Goal: Transaction & Acquisition: Obtain resource

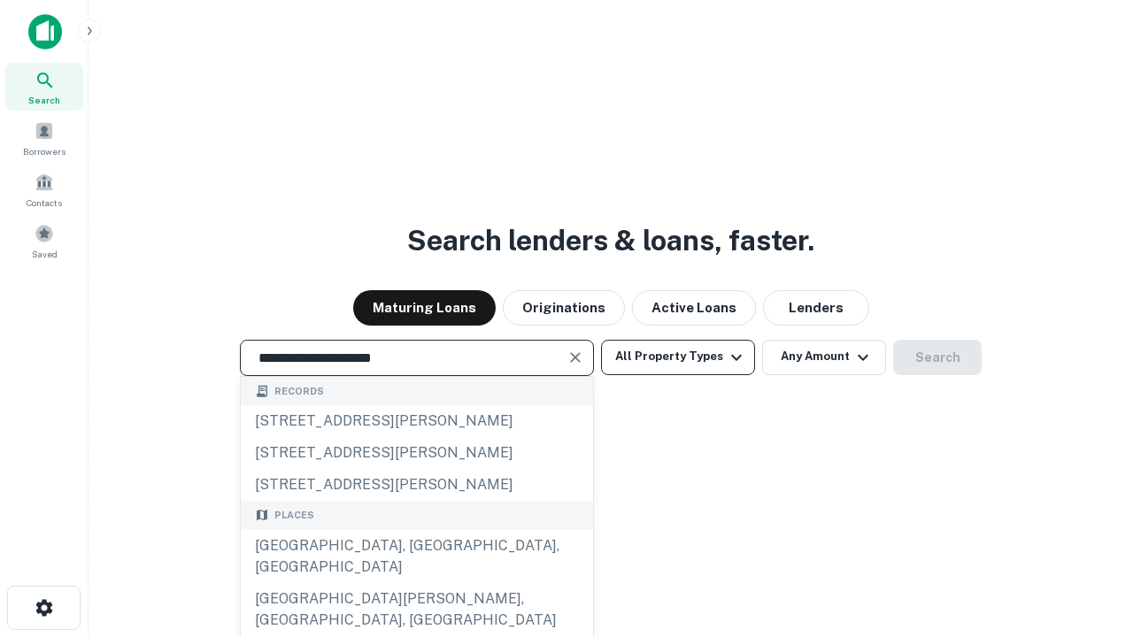
click at [416, 583] on div "[GEOGRAPHIC_DATA], [GEOGRAPHIC_DATA], [GEOGRAPHIC_DATA]" at bounding box center [417, 556] width 352 height 53
click at [678, 357] on button "All Property Types" at bounding box center [678, 357] width 154 height 35
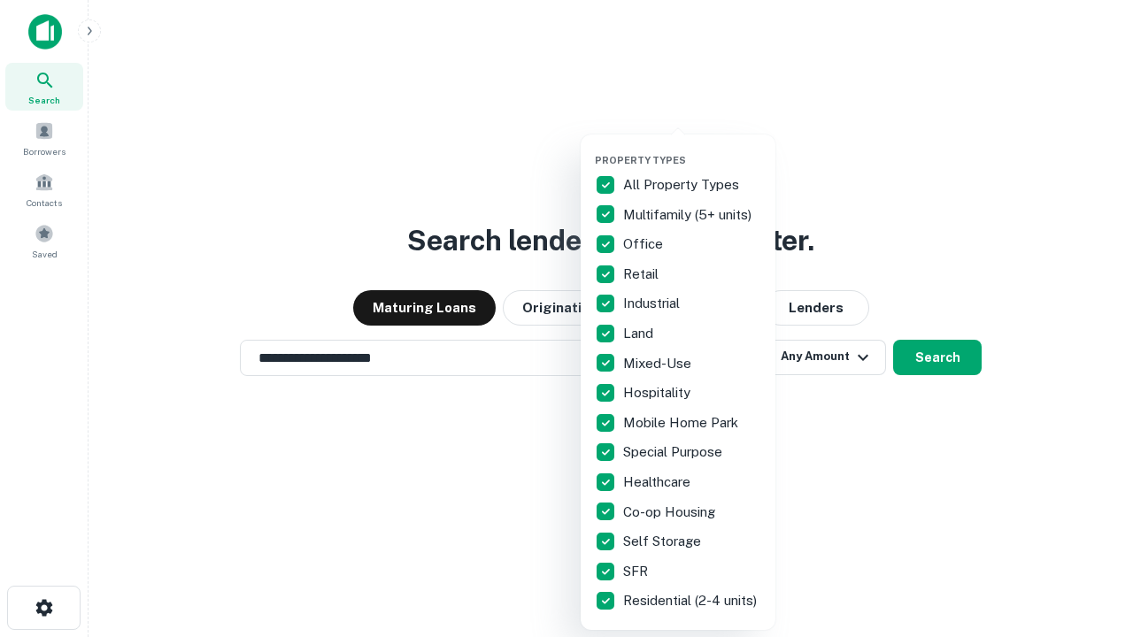
type input "**********"
click at [692, 149] on button "button" at bounding box center [692, 149] width 195 height 1
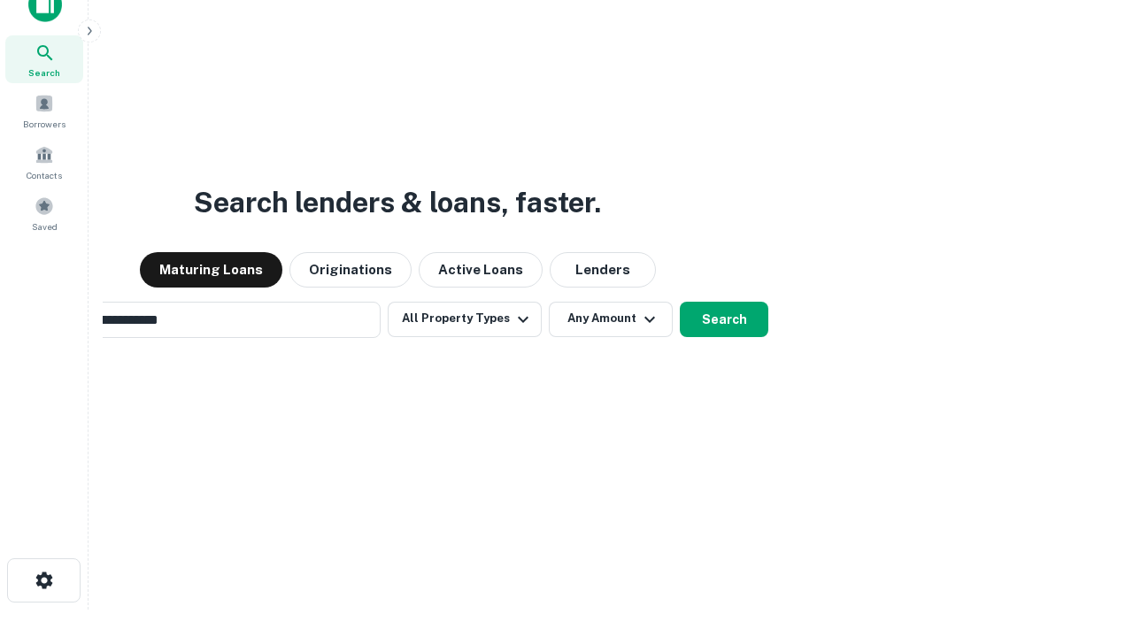
scroll to position [127, 501]
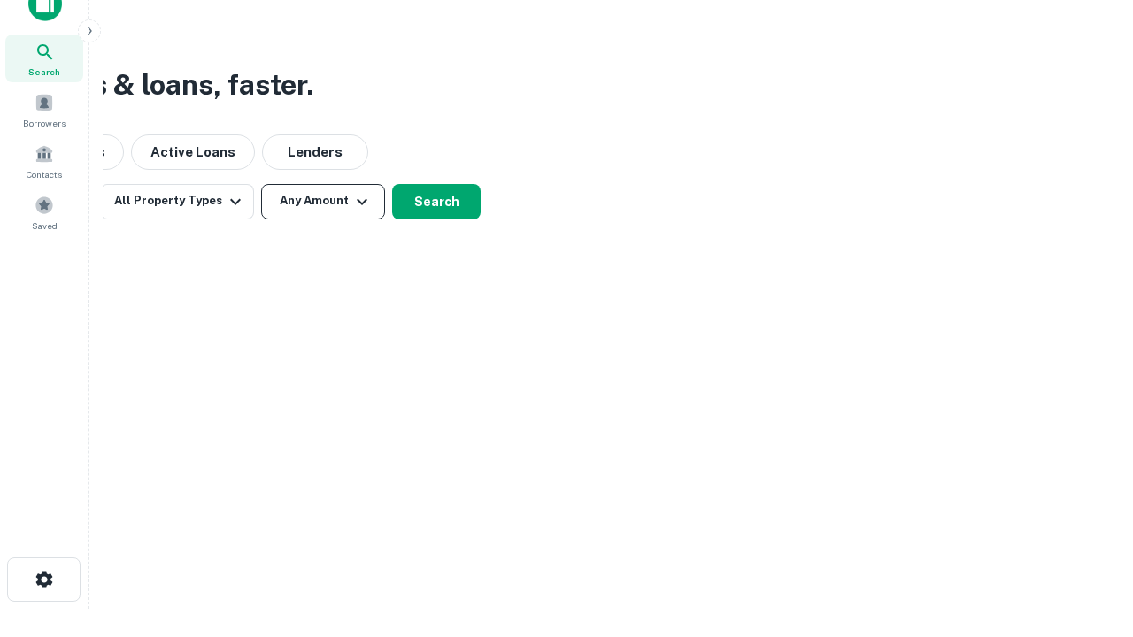
click at [323, 201] on button "Any Amount" at bounding box center [323, 201] width 124 height 35
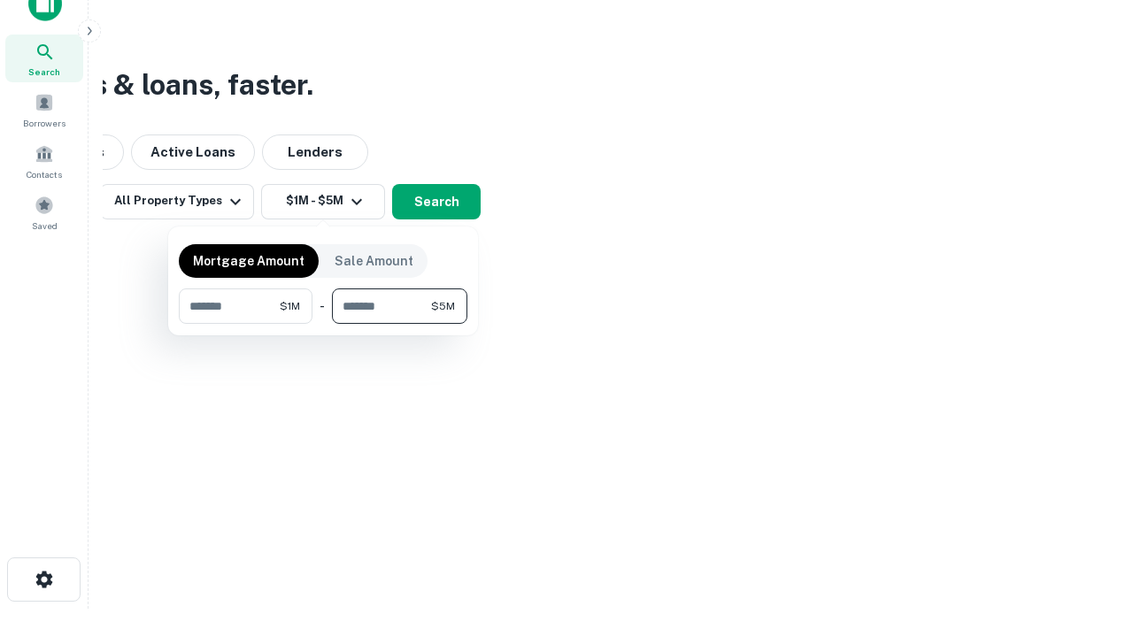
type input "*******"
click at [323, 324] on button "button" at bounding box center [323, 324] width 289 height 1
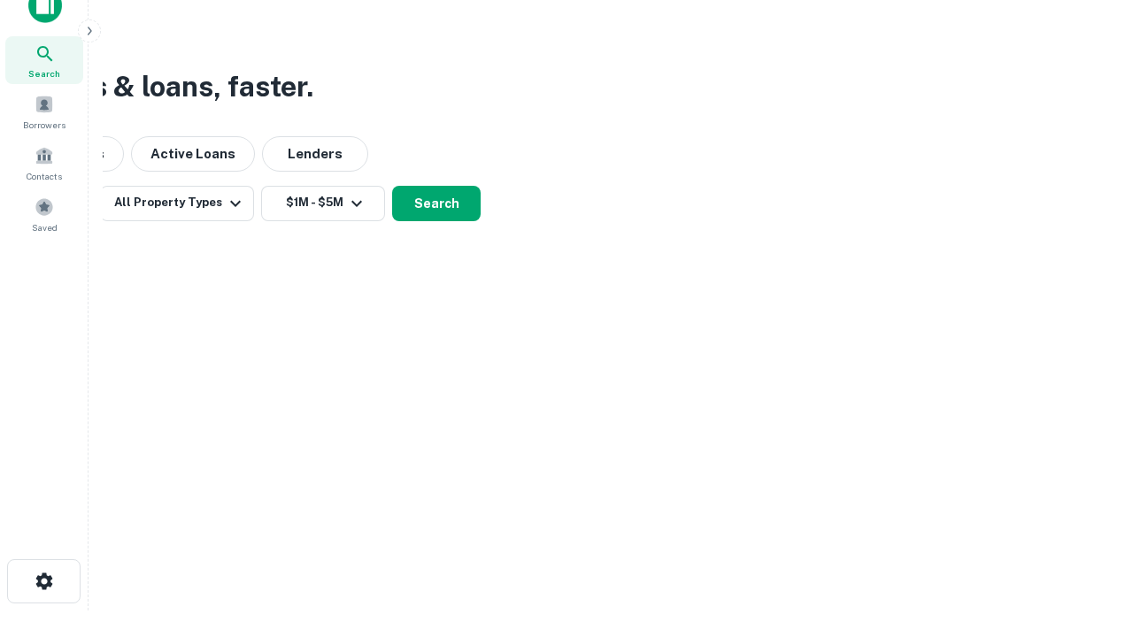
scroll to position [11, 327]
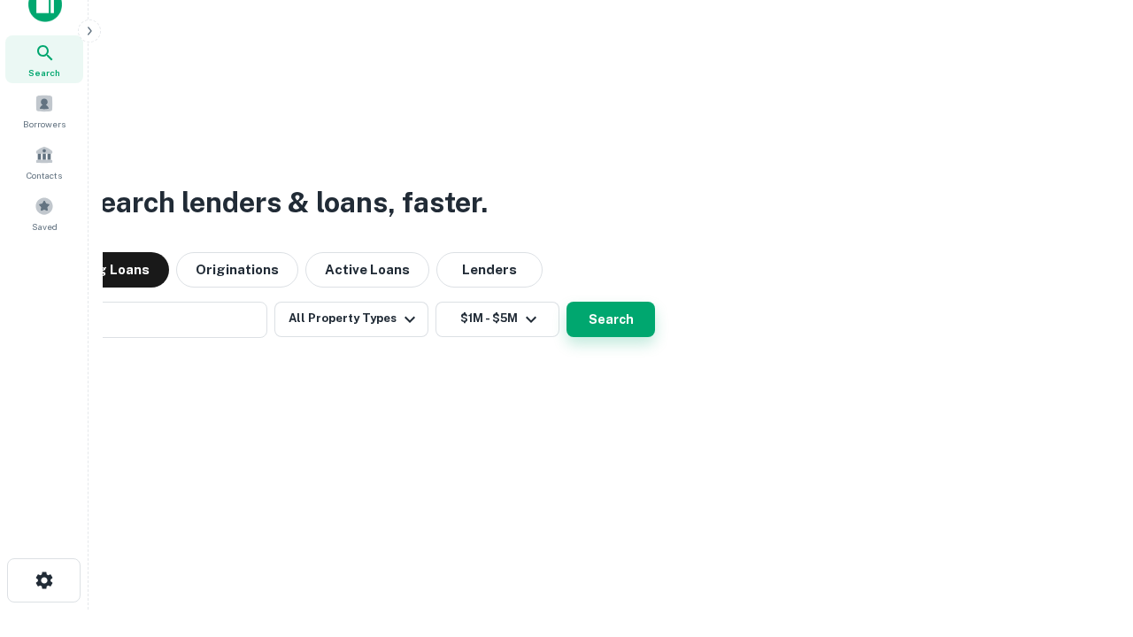
click at [566, 302] on button "Search" at bounding box center [610, 319] width 89 height 35
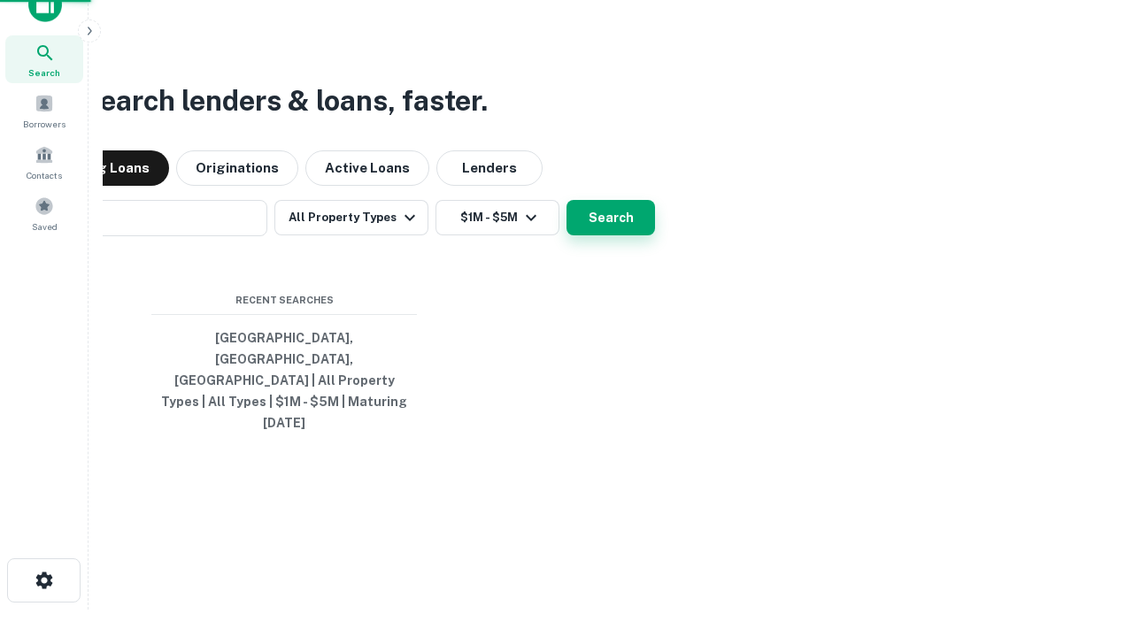
scroll to position [47, 501]
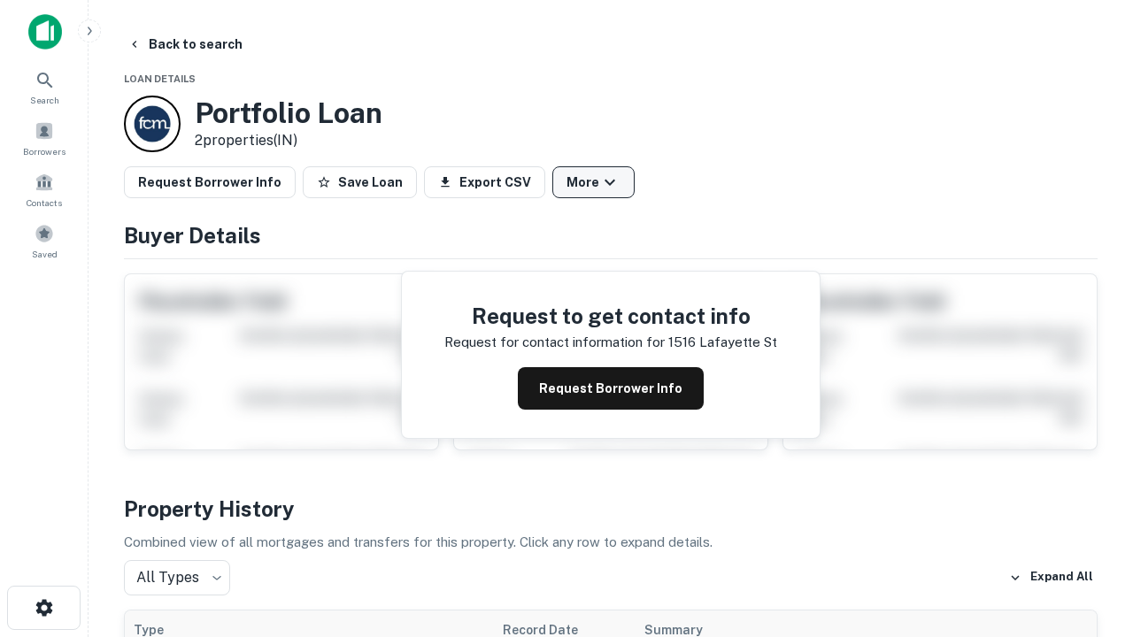
click at [593, 182] on button "More" at bounding box center [593, 182] width 82 height 32
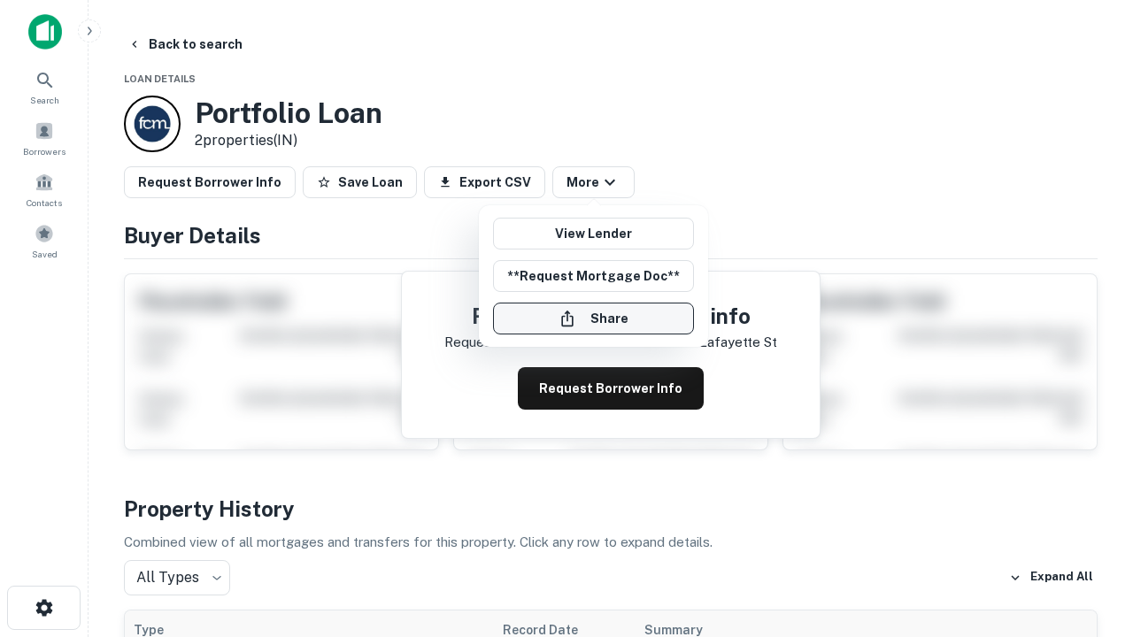
click at [593, 319] on button "Share" at bounding box center [593, 319] width 201 height 32
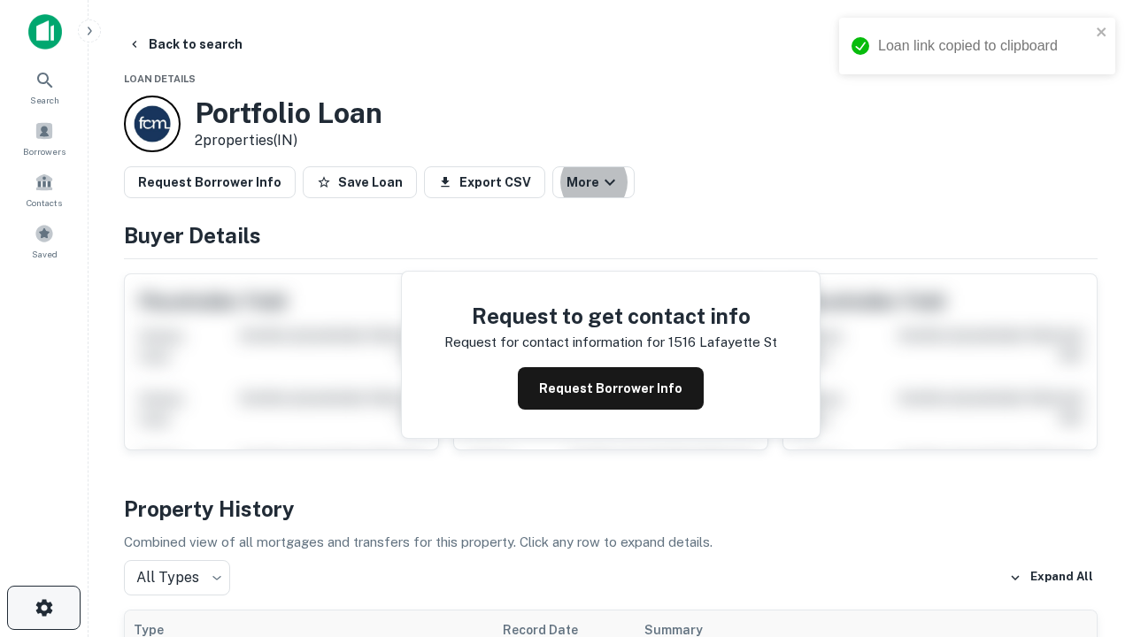
click at [43, 608] on icon "button" at bounding box center [44, 607] width 21 height 21
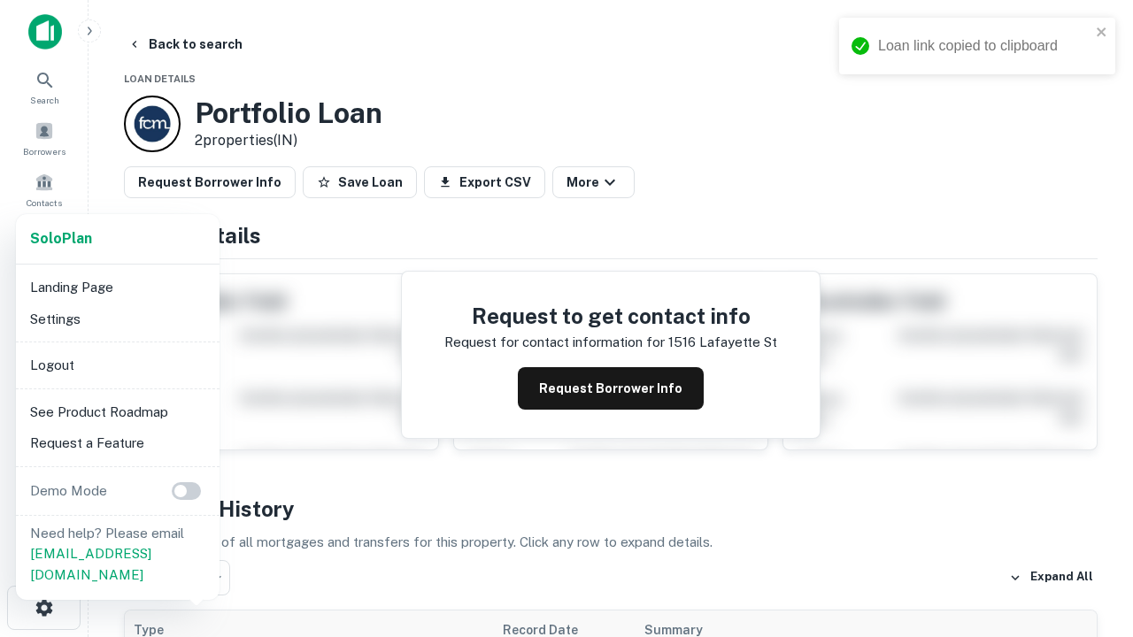
click at [117, 365] on li "Logout" at bounding box center [117, 366] width 189 height 32
